Goal: Transaction & Acquisition: Purchase product/service

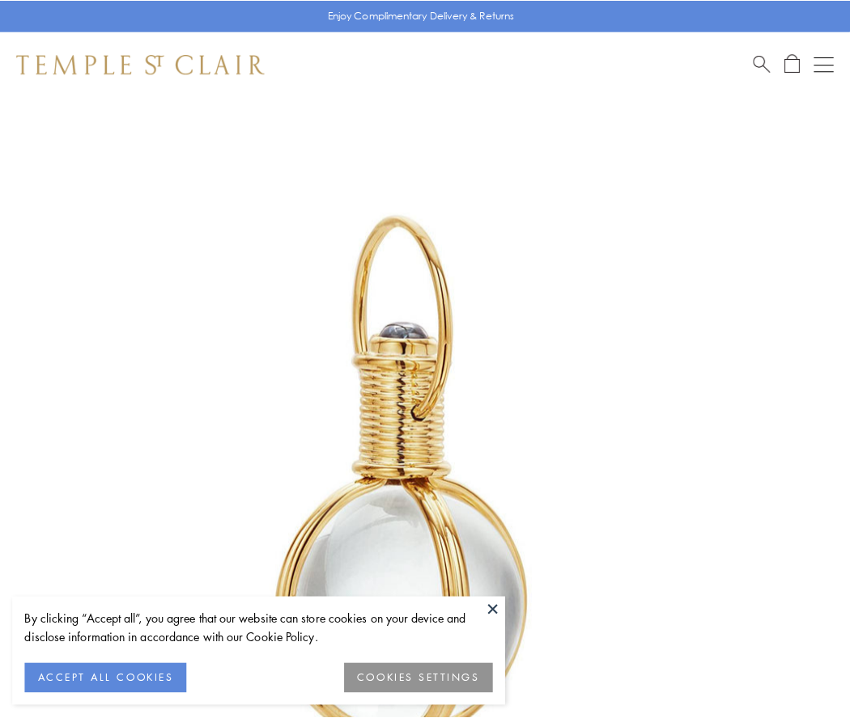
scroll to position [422, 0]
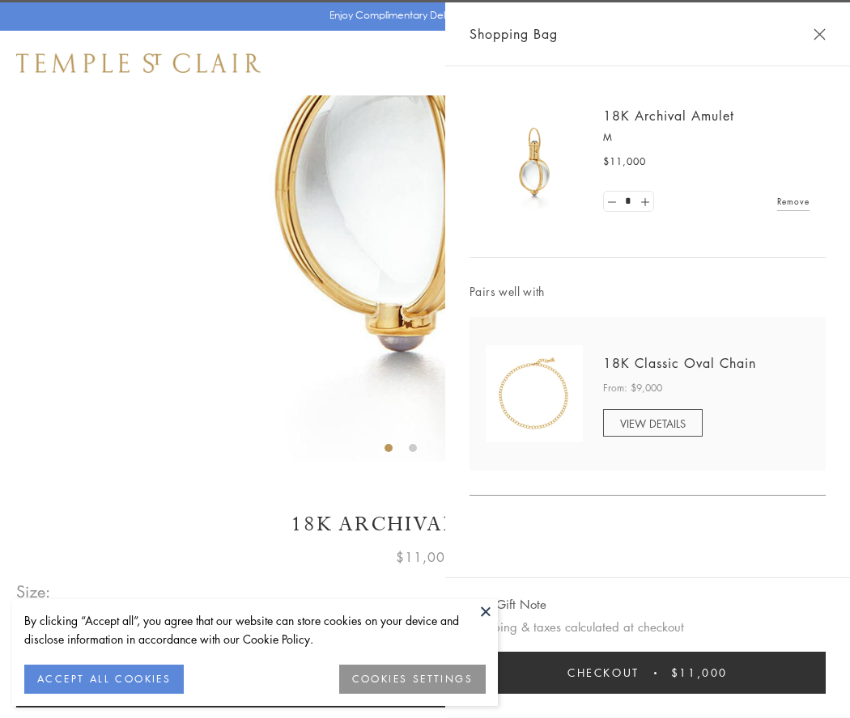
click at [647, 673] on button "Checkout $11,000" at bounding box center [647, 673] width 356 height 42
